Goal: Navigation & Orientation: Go to known website

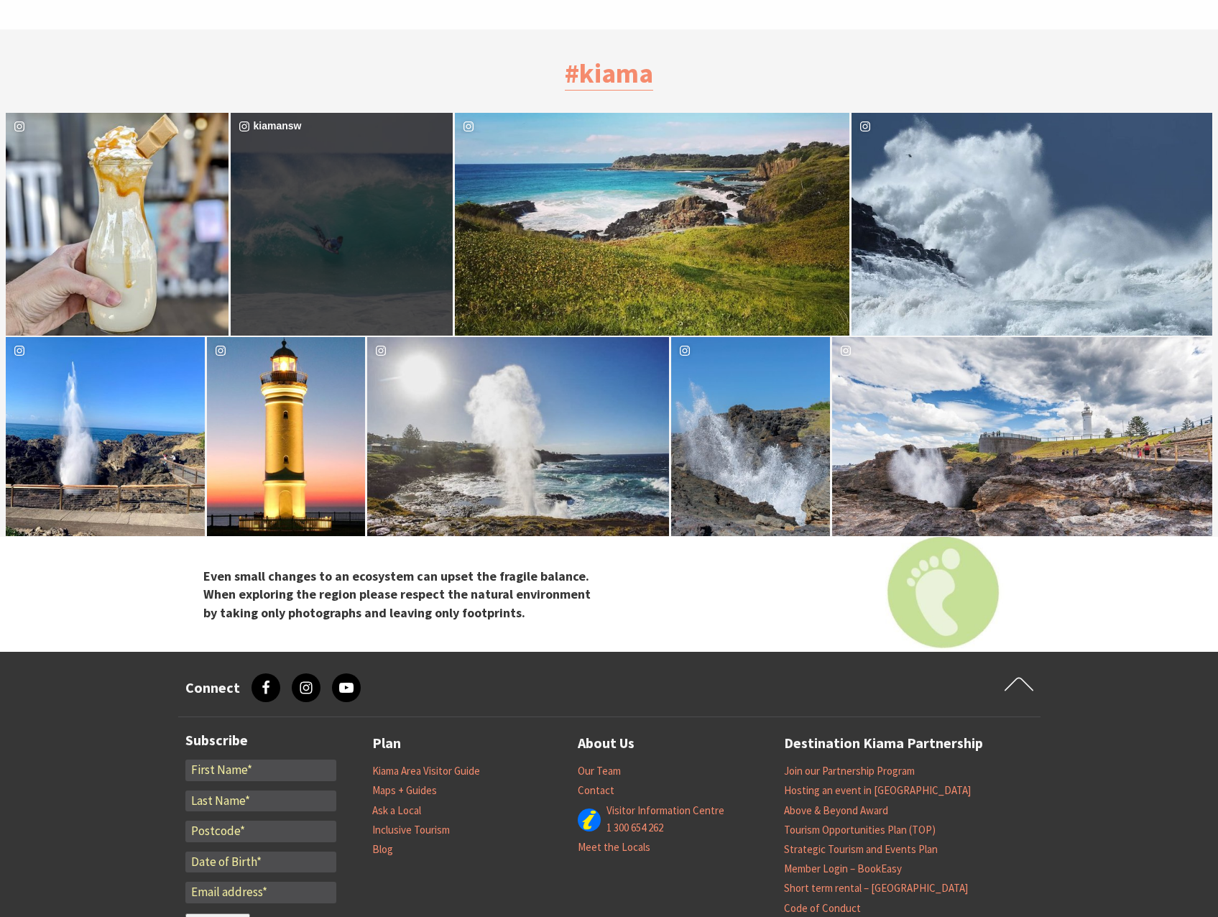
scroll to position [3942, 0]
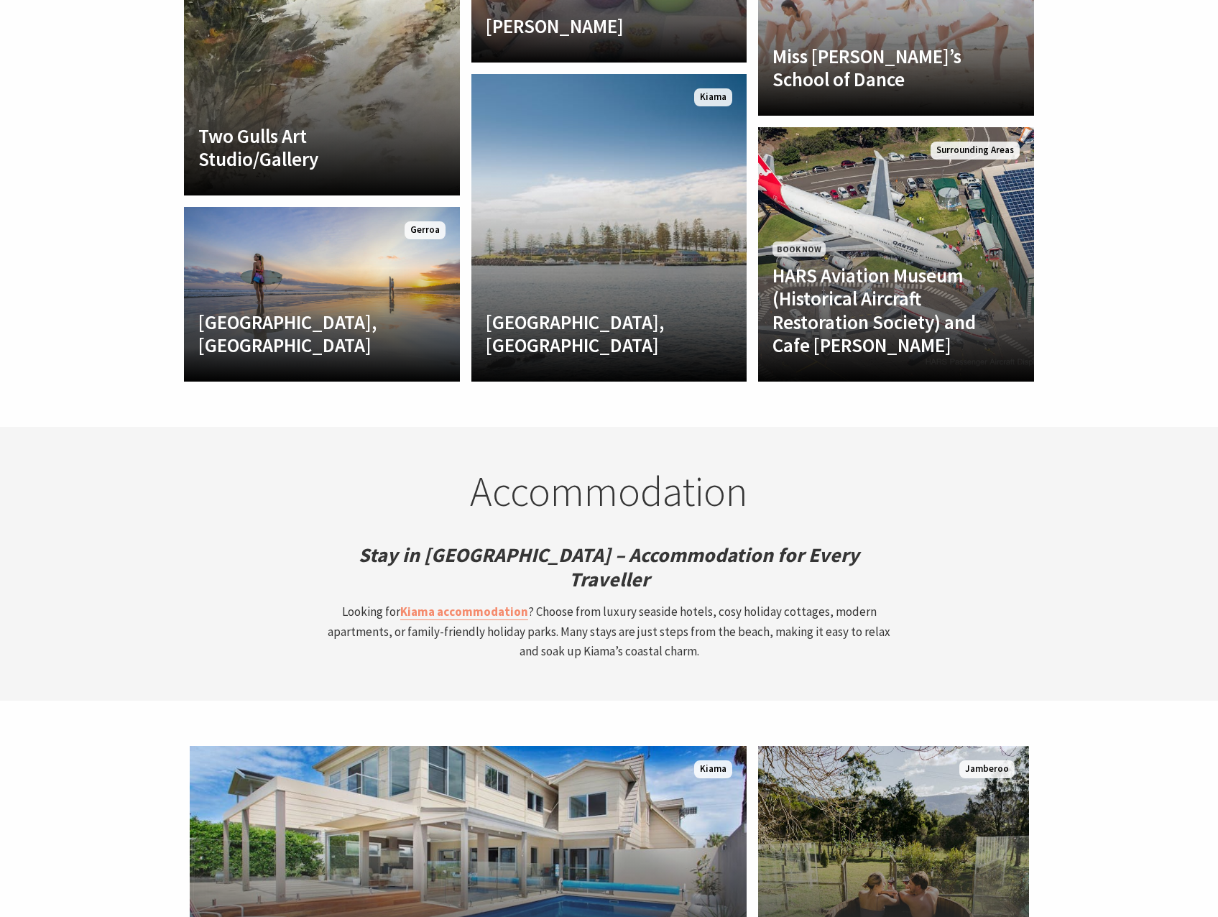
scroll to position [3449, 0]
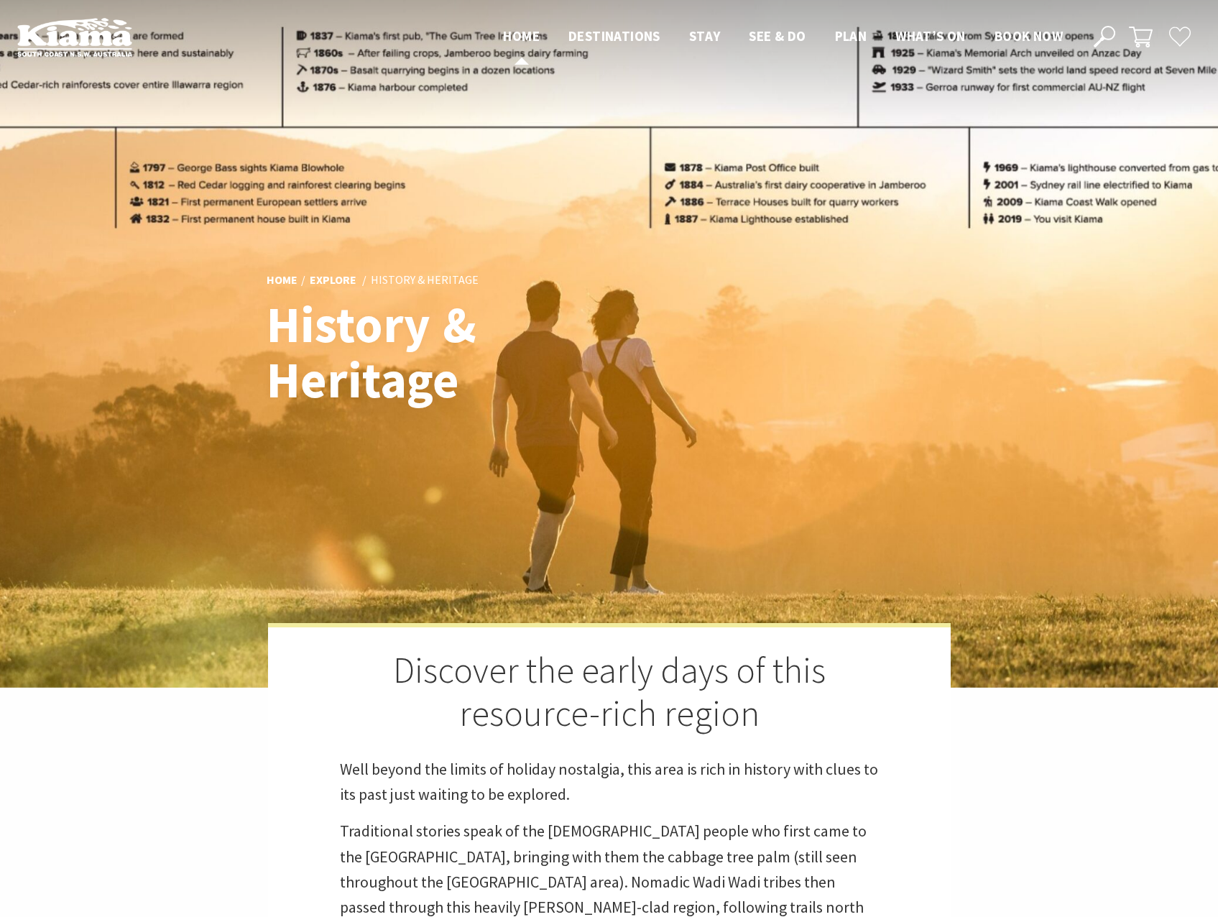
click at [513, 37] on span "Home" at bounding box center [521, 35] width 37 height 17
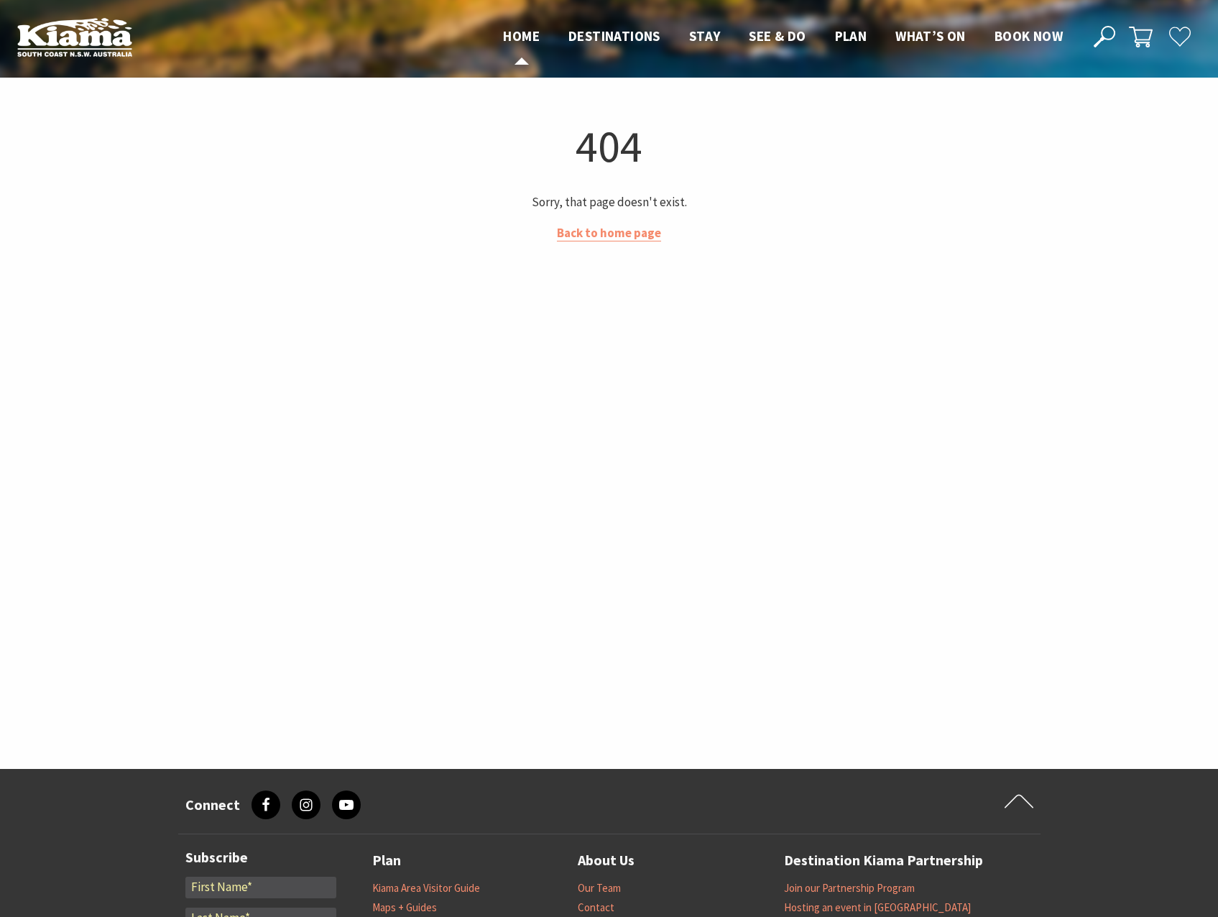
click at [513, 35] on span "Home" at bounding box center [521, 35] width 37 height 17
click at [98, 50] on img at bounding box center [74, 37] width 115 height 40
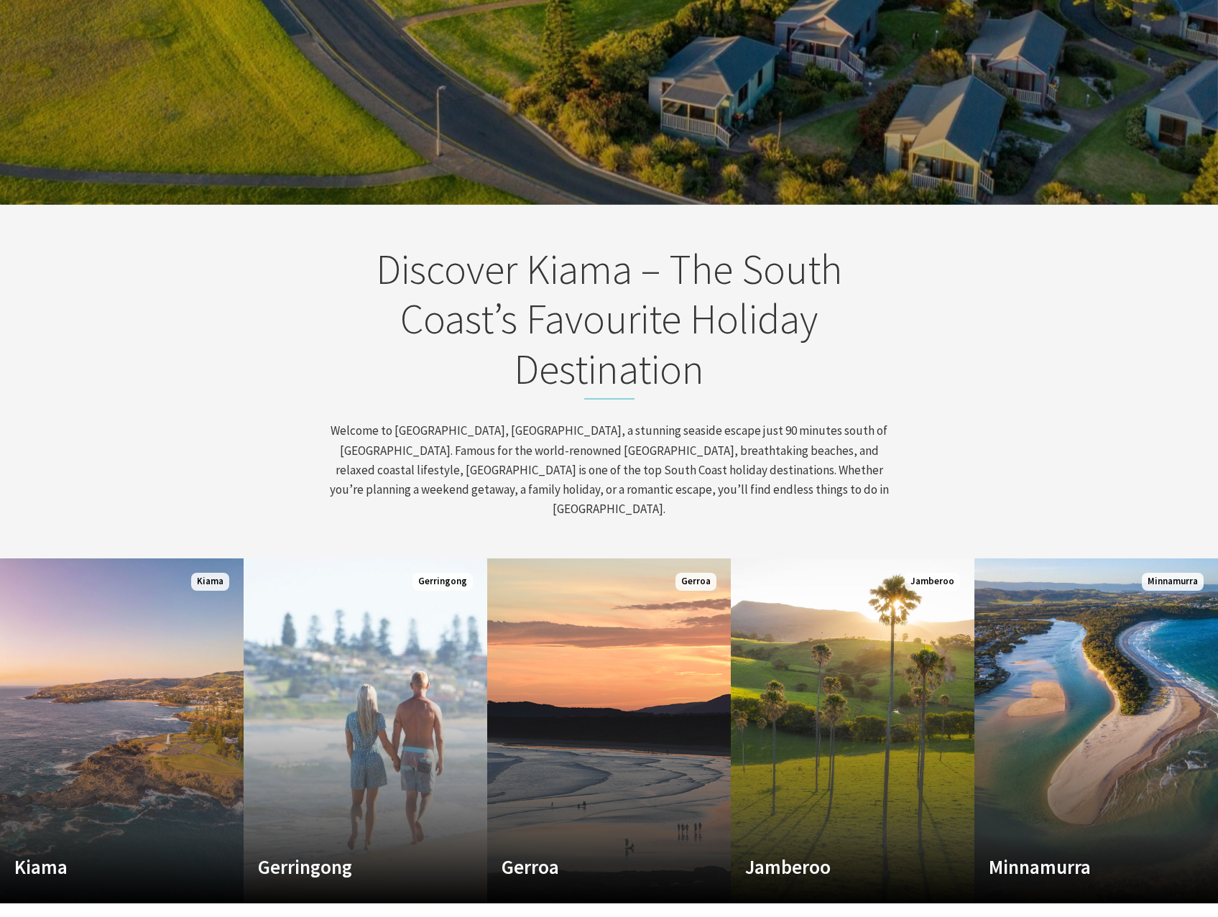
scroll to position [216, 0]
